Goal: Book appointment/travel/reservation

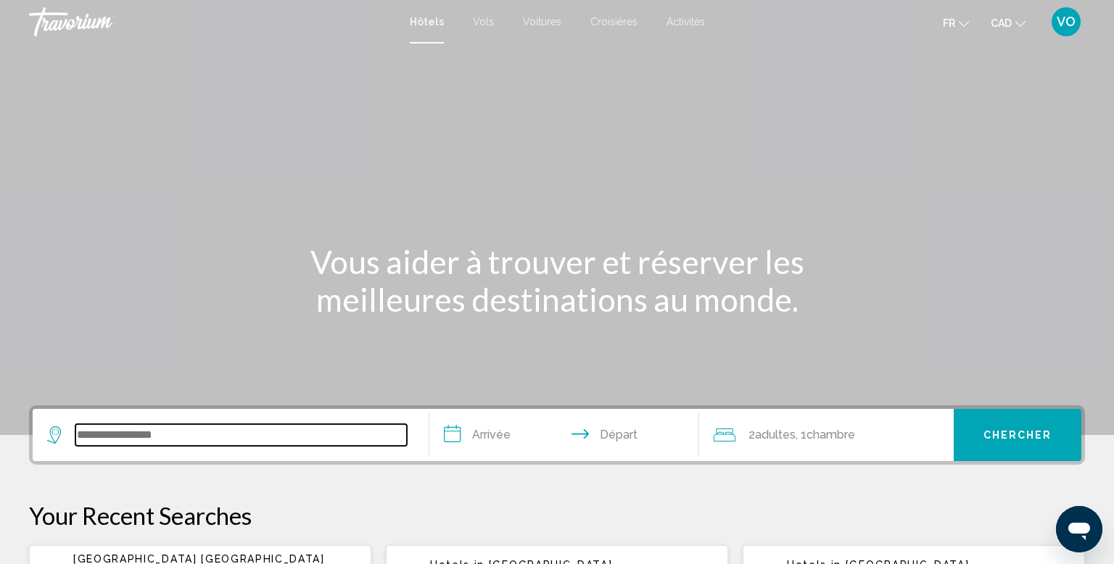
click at [271, 434] on input "Search widget" at bounding box center [241, 435] width 332 height 22
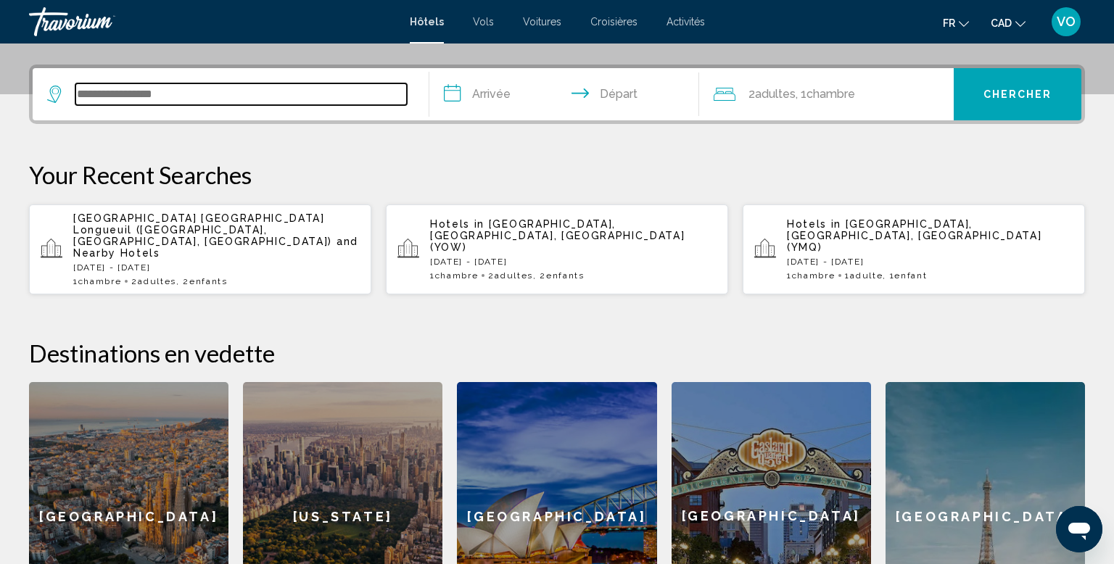
scroll to position [358, 0]
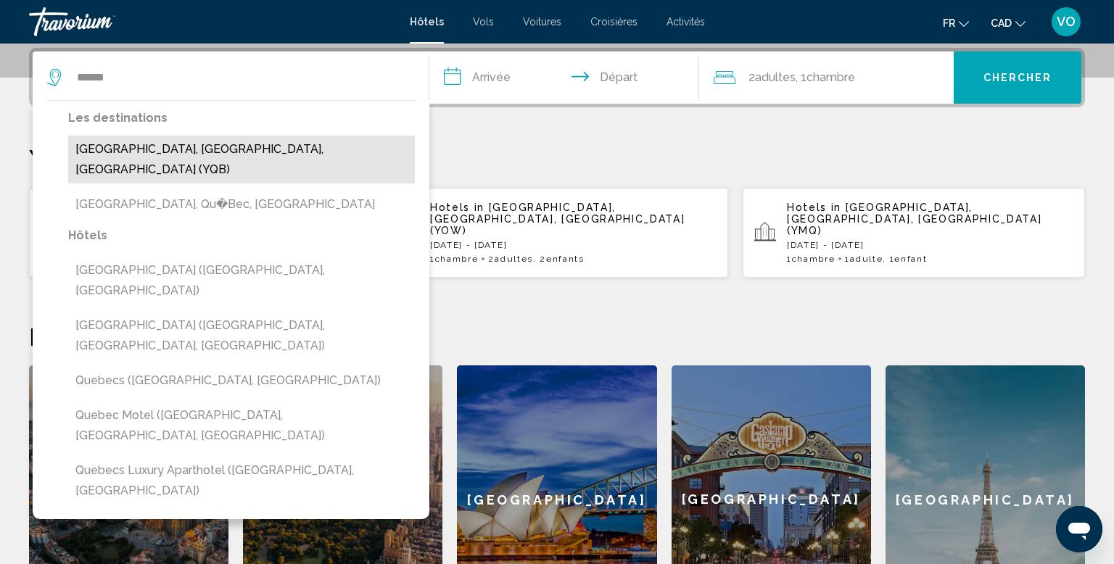
click at [159, 149] on button "[GEOGRAPHIC_DATA], [GEOGRAPHIC_DATA], [GEOGRAPHIC_DATA] (YQB)" at bounding box center [241, 160] width 347 height 48
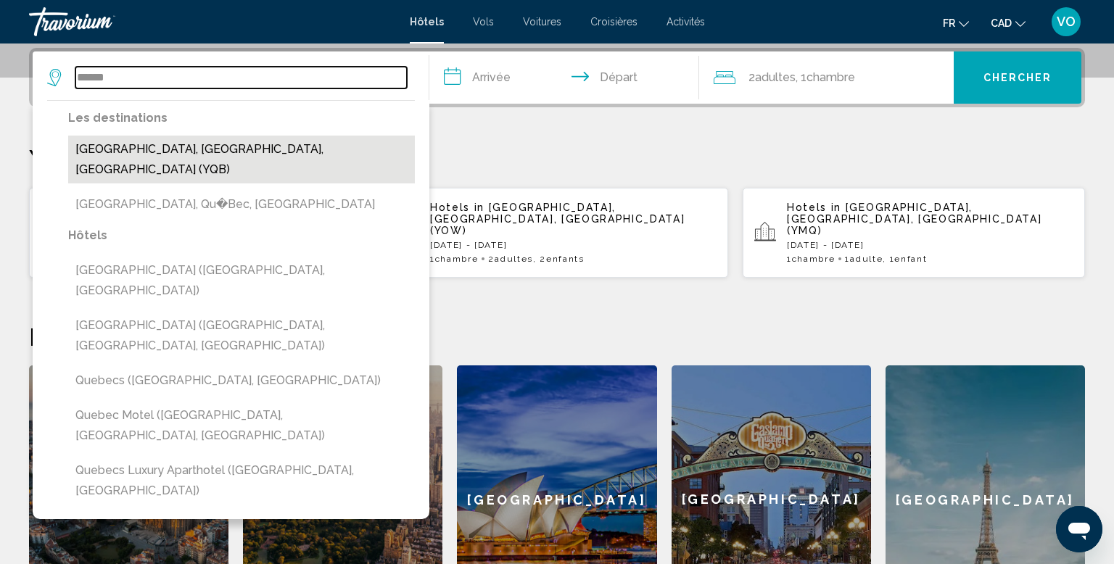
type input "**********"
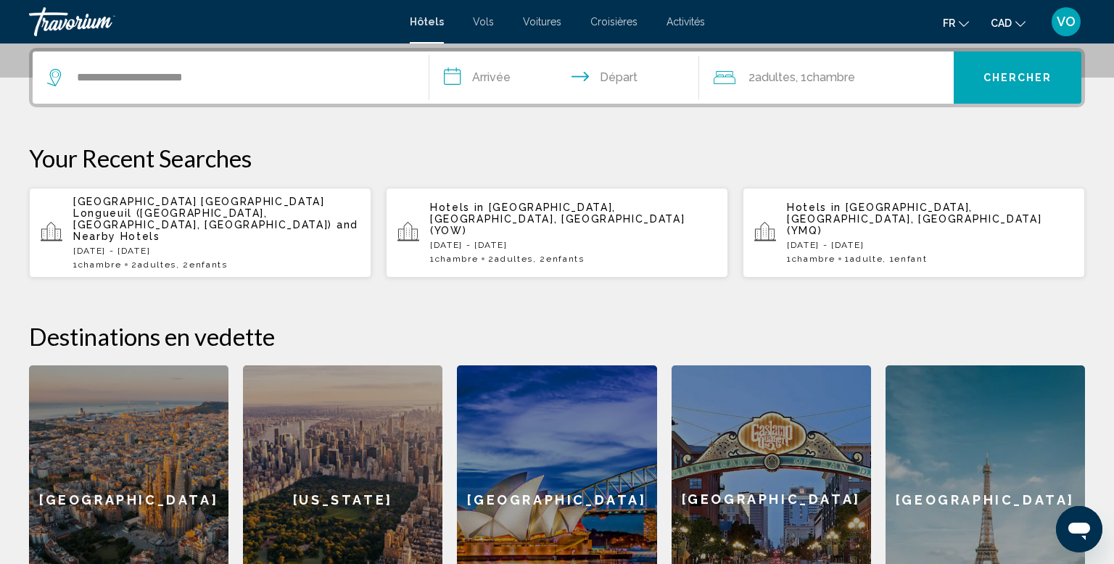
click at [496, 75] on input "**********" at bounding box center [568, 80] width 276 height 57
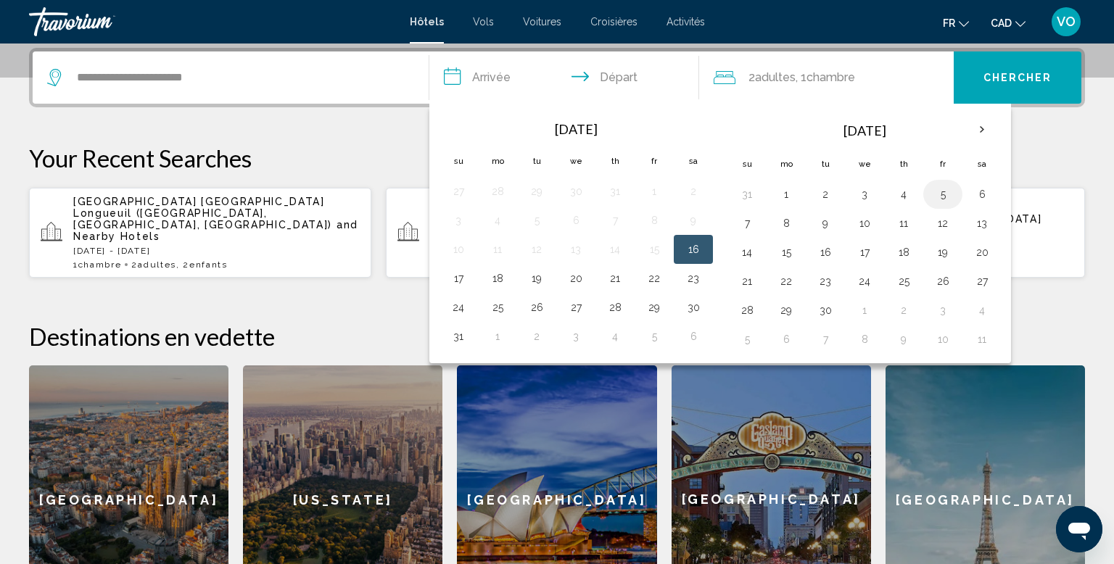
click at [940, 194] on button "5" at bounding box center [943, 194] width 23 height 20
click at [747, 223] on button "7" at bounding box center [747, 223] width 23 height 20
type input "**********"
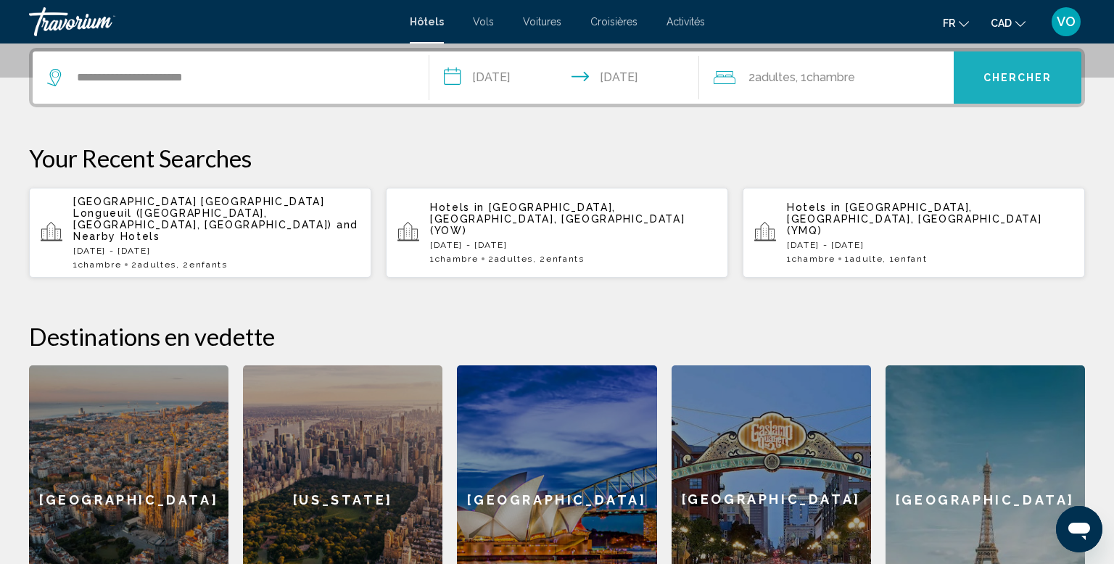
click at [1028, 84] on button "Chercher" at bounding box center [1018, 78] width 128 height 52
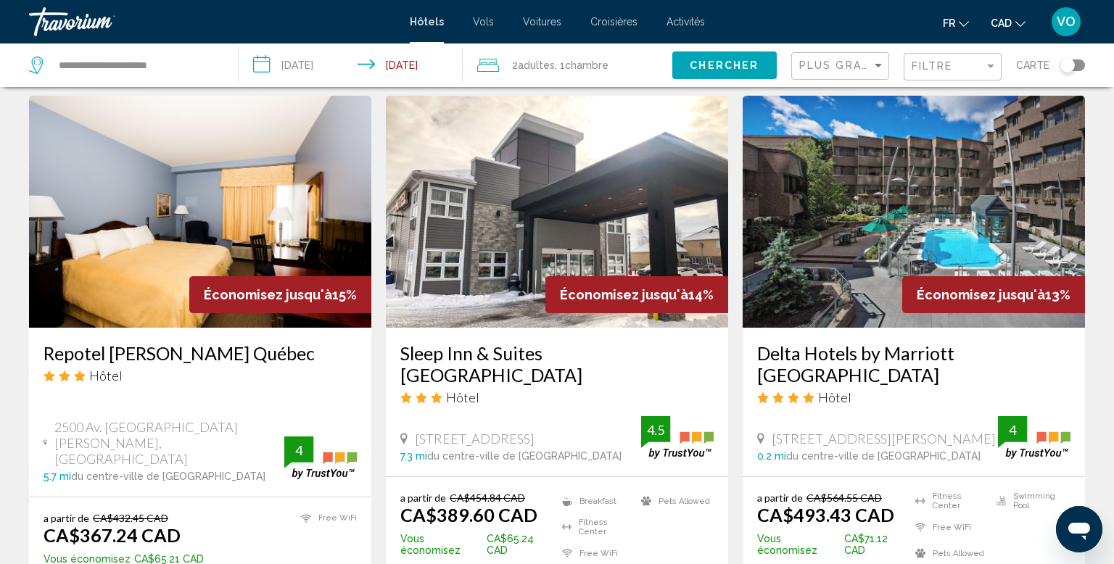
scroll to position [604, 0]
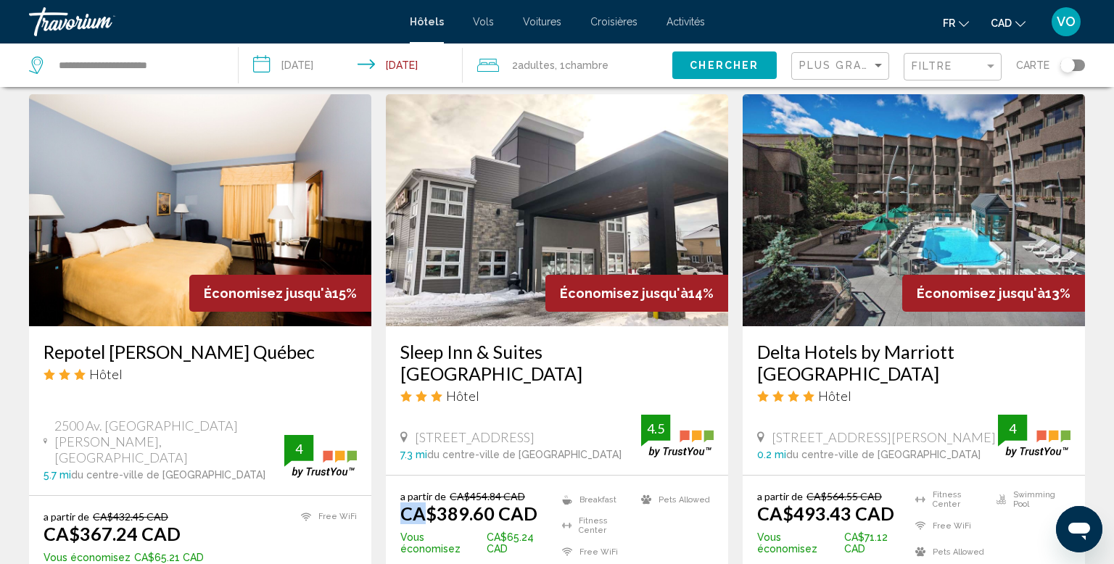
drag, startPoint x: 469, startPoint y: 504, endPoint x: 525, endPoint y: 497, distance: 56.2
click at [525, 497] on div "a partir de CA$454.84 CAD CA$389.60 CAD" at bounding box center [478, 507] width 155 height 34
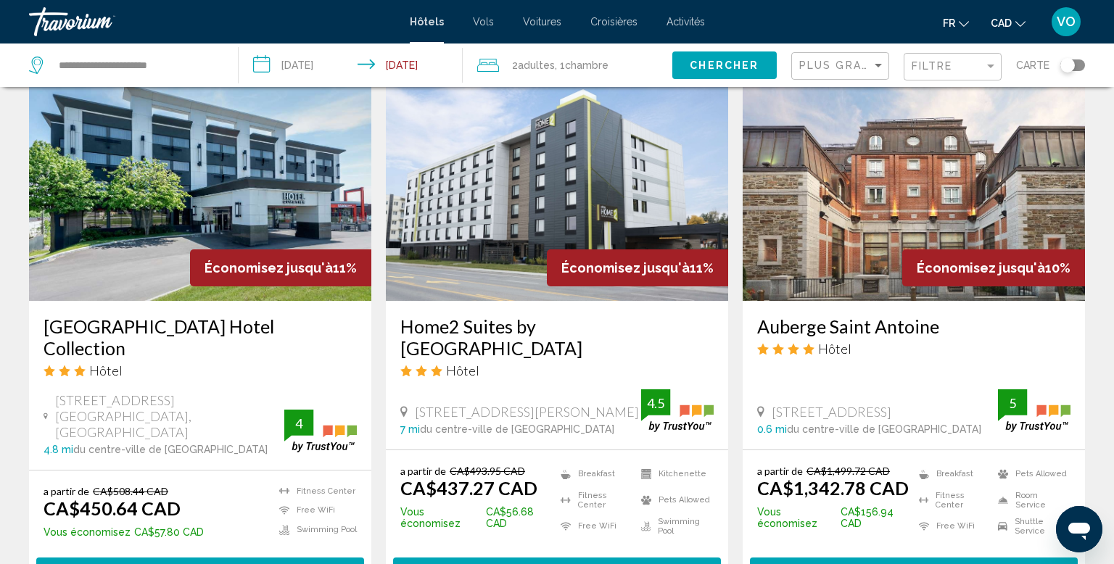
scroll to position [1193, 0]
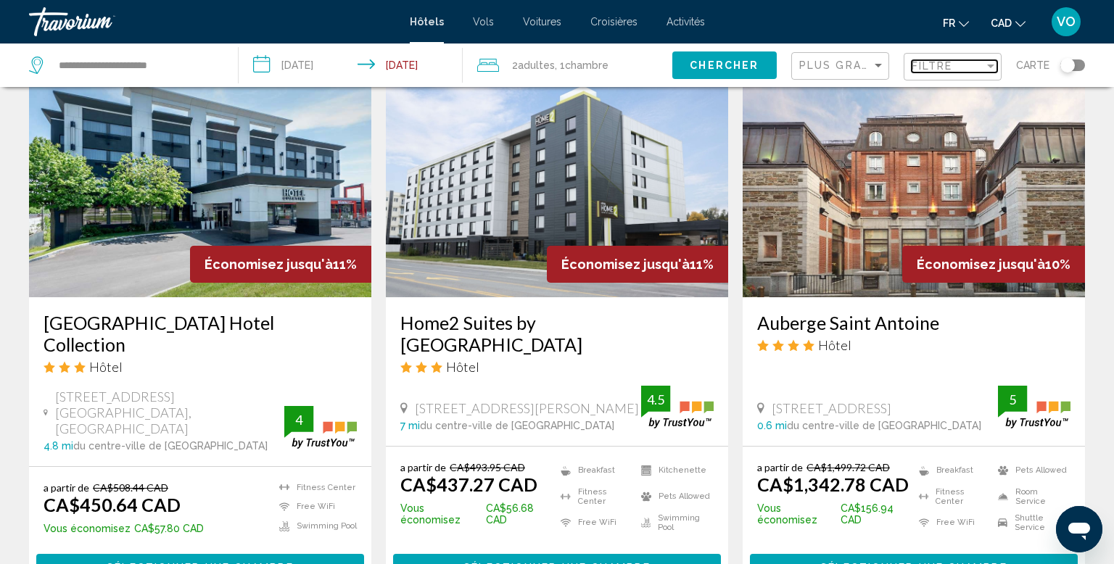
click at [985, 65] on div "Filtre" at bounding box center [948, 66] width 73 height 12
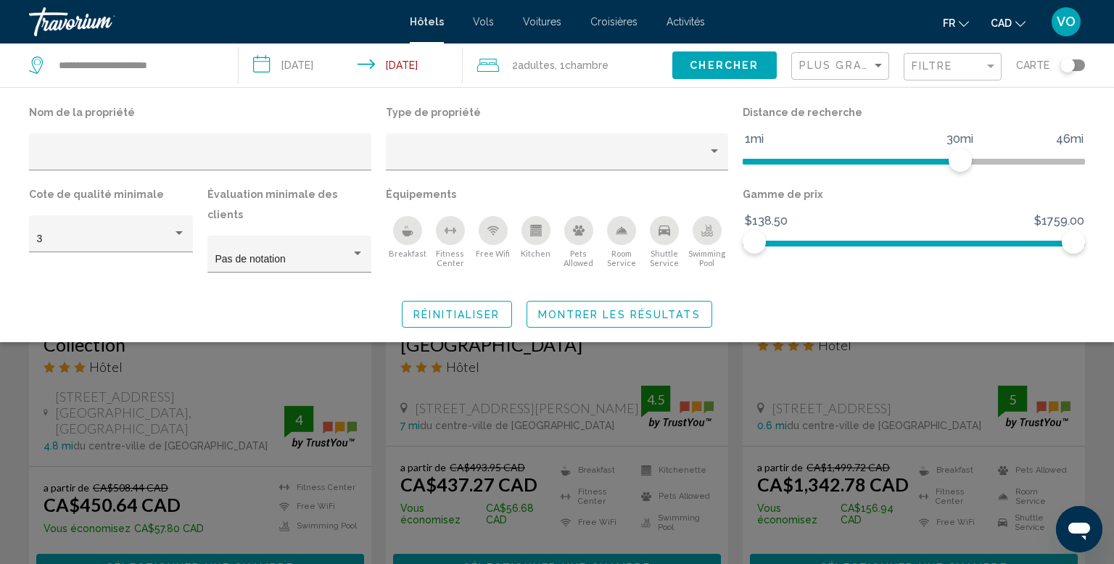
click at [937, 377] on div "Search widget" at bounding box center [557, 391] width 1114 height 347
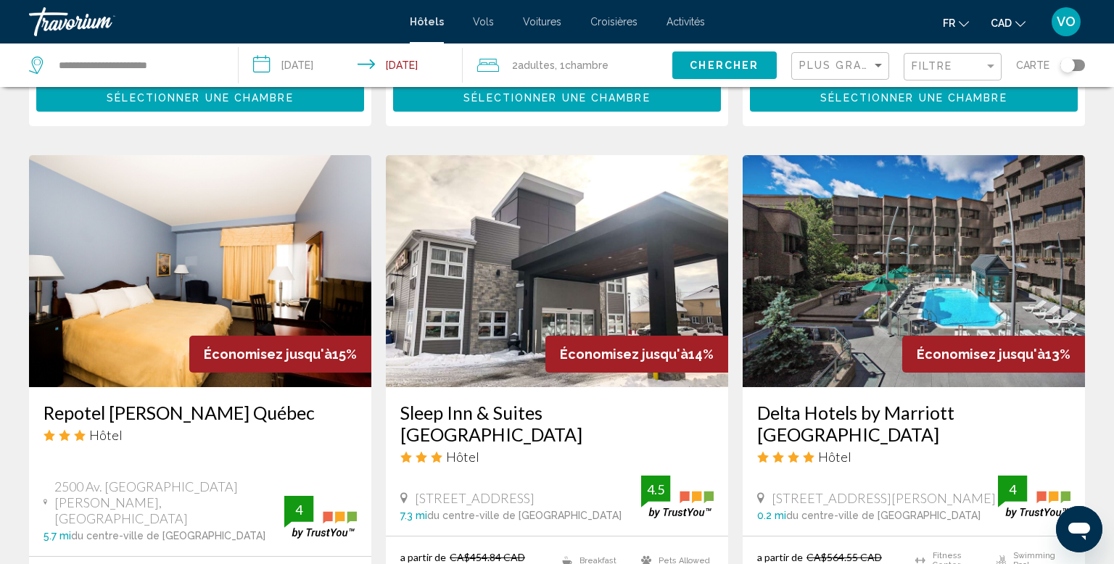
scroll to position [544, 0]
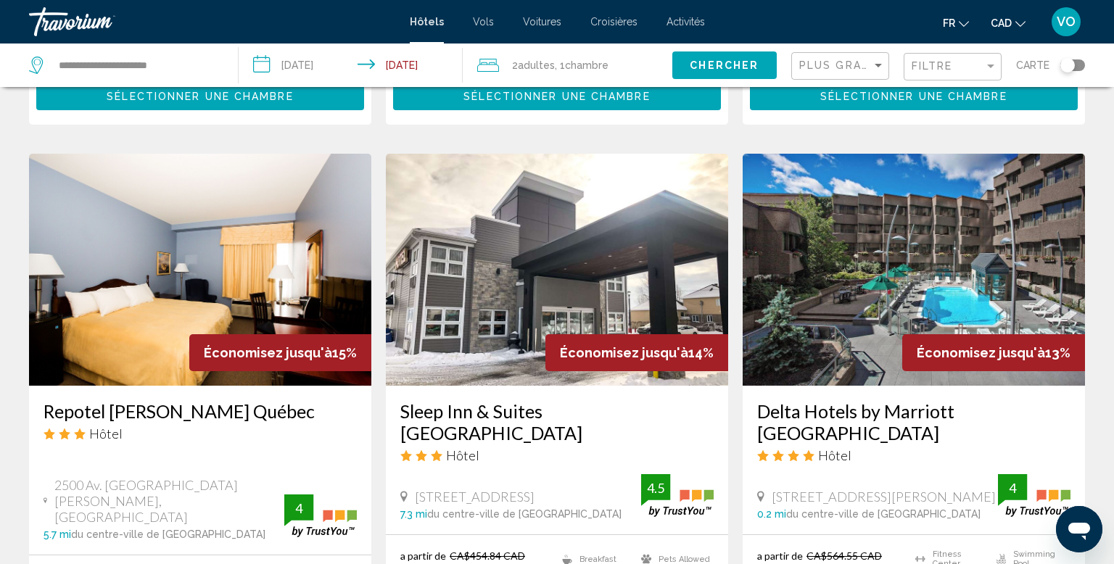
click at [514, 335] on img "Main content" at bounding box center [557, 270] width 342 height 232
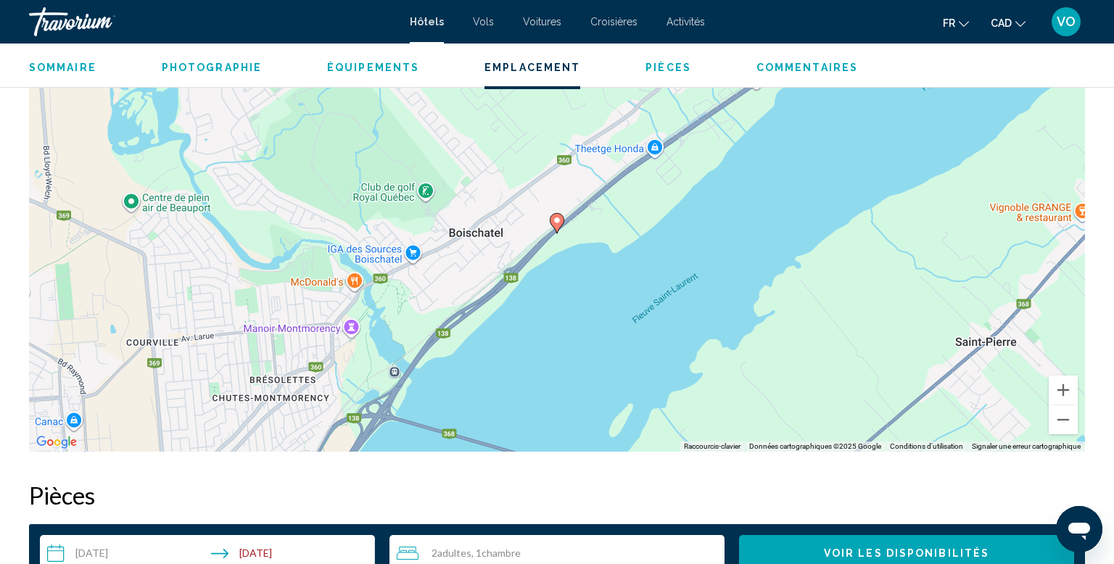
scroll to position [1444, 0]
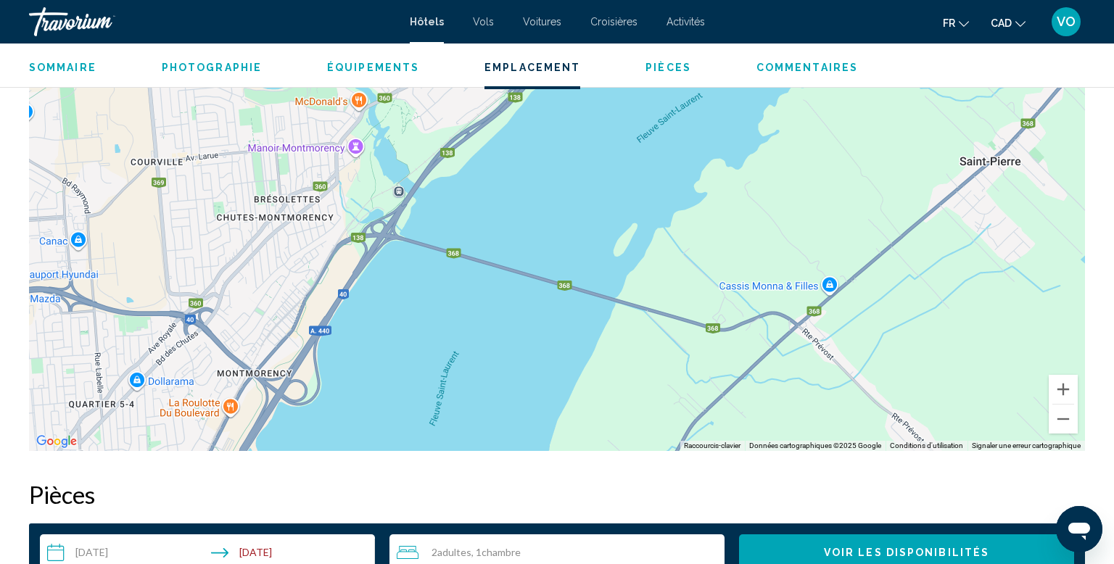
drag, startPoint x: 562, startPoint y: 292, endPoint x: 564, endPoint y: 147, distance: 145.8
click at [564, 147] on div "Pour activer le glissement du marqueur avec le clavier, appuyez sur Alt+Entrée.…" at bounding box center [557, 233] width 1056 height 435
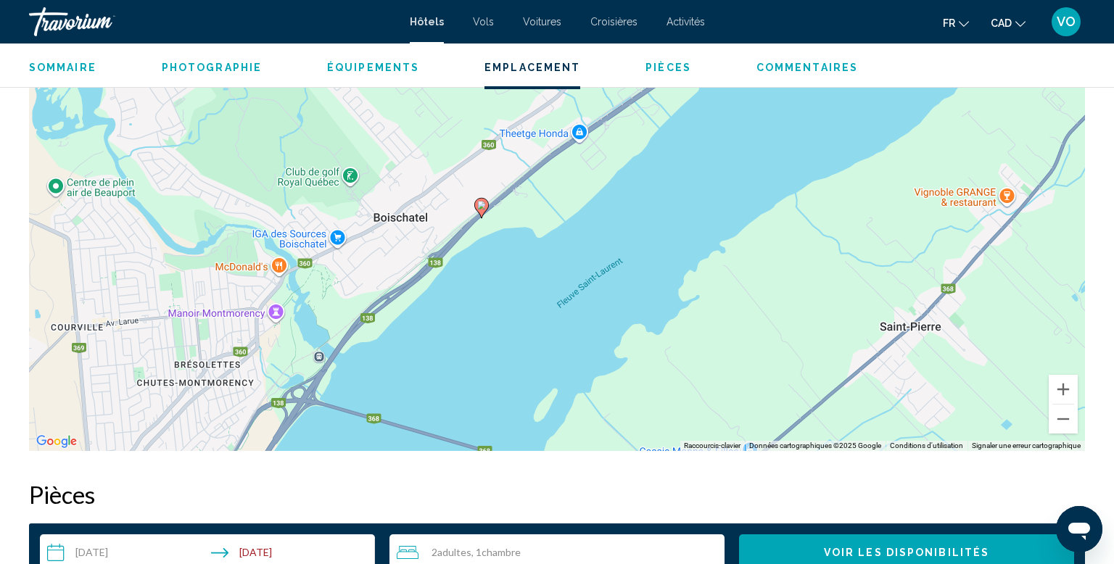
drag, startPoint x: 557, startPoint y: 228, endPoint x: 483, endPoint y: 390, distance: 178.6
click at [482, 391] on div "Pour activer le glissement du marqueur avec le clavier, appuyez sur Alt+Entrée.…" at bounding box center [557, 233] width 1056 height 435
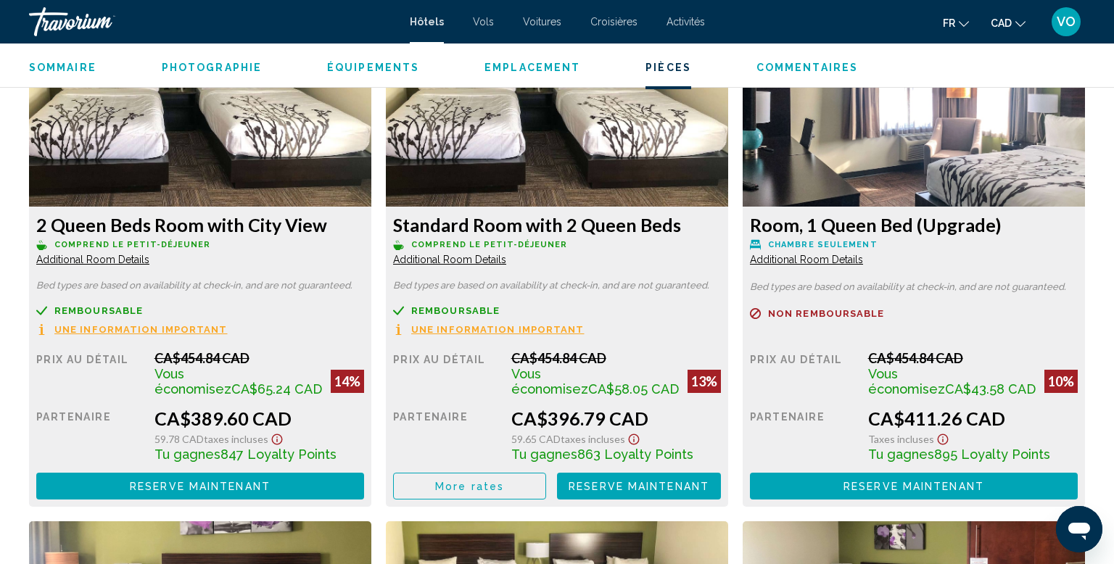
scroll to position [2037, 0]
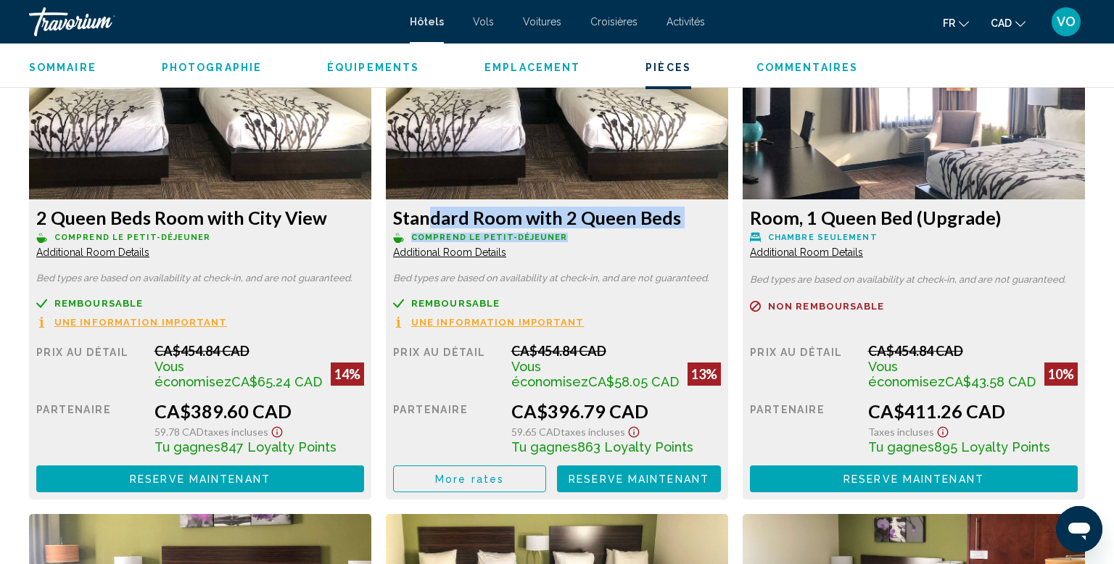
drag, startPoint x: 424, startPoint y: 224, endPoint x: 594, endPoint y: 230, distance: 170.6
click at [364, 230] on div "Standard Room with 2 Queen Beds Comprend le petit-déjeuner Additional Room Deta…" at bounding box center [200, 233] width 328 height 52
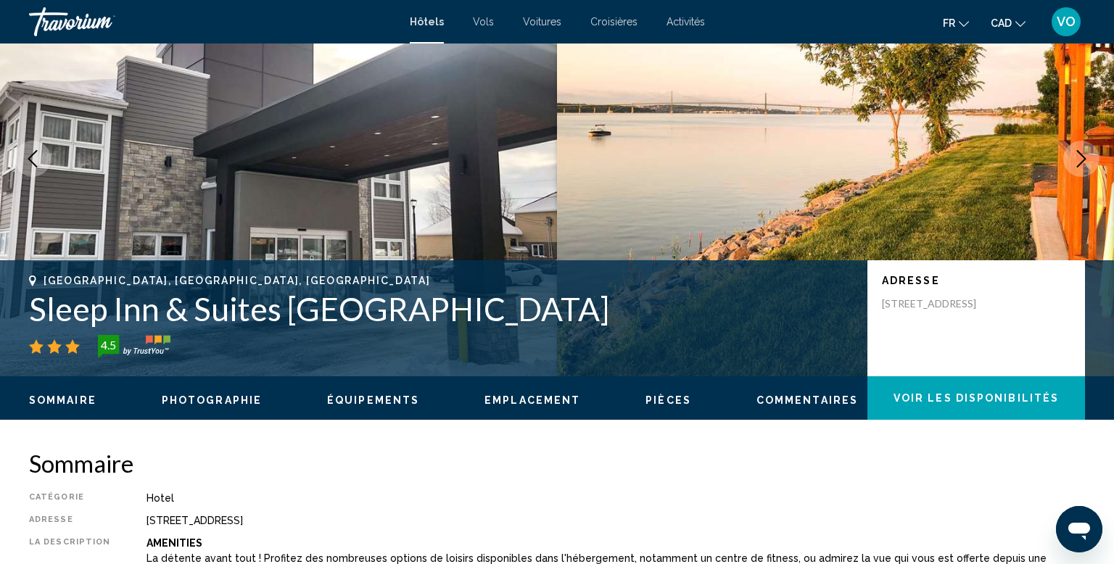
scroll to position [0, 0]
